Goal: Information Seeking & Learning: Understand process/instructions

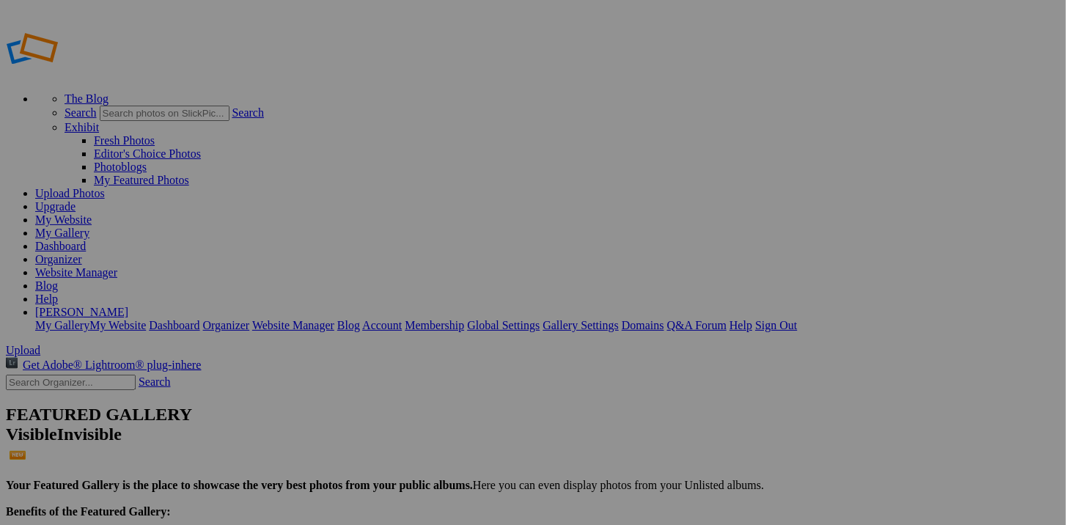
click at [86, 240] on link "Dashboard" at bounding box center [60, 246] width 51 height 12
